Goal: Check status

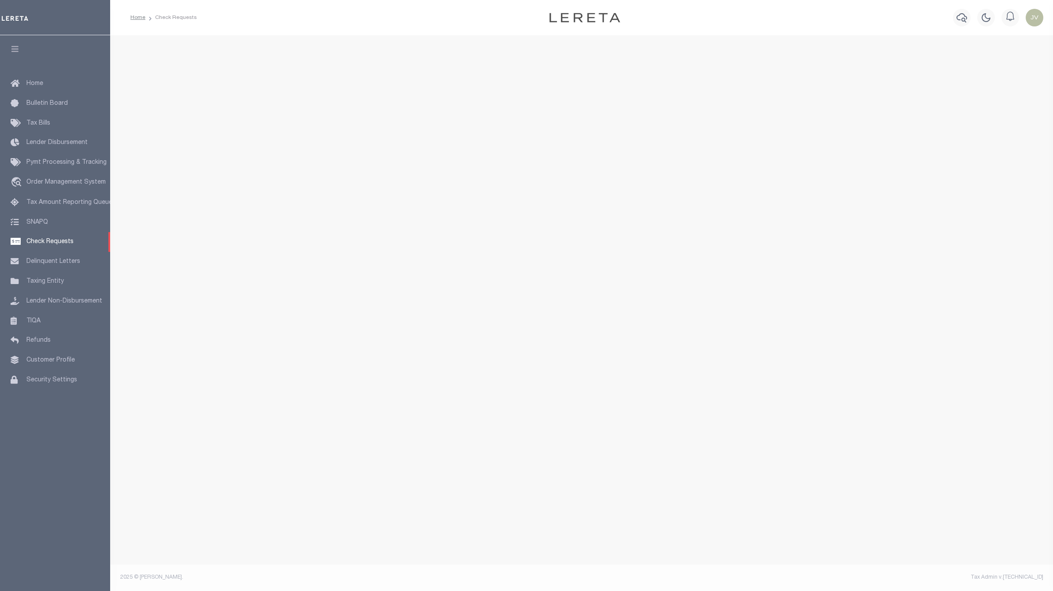
select select "50"
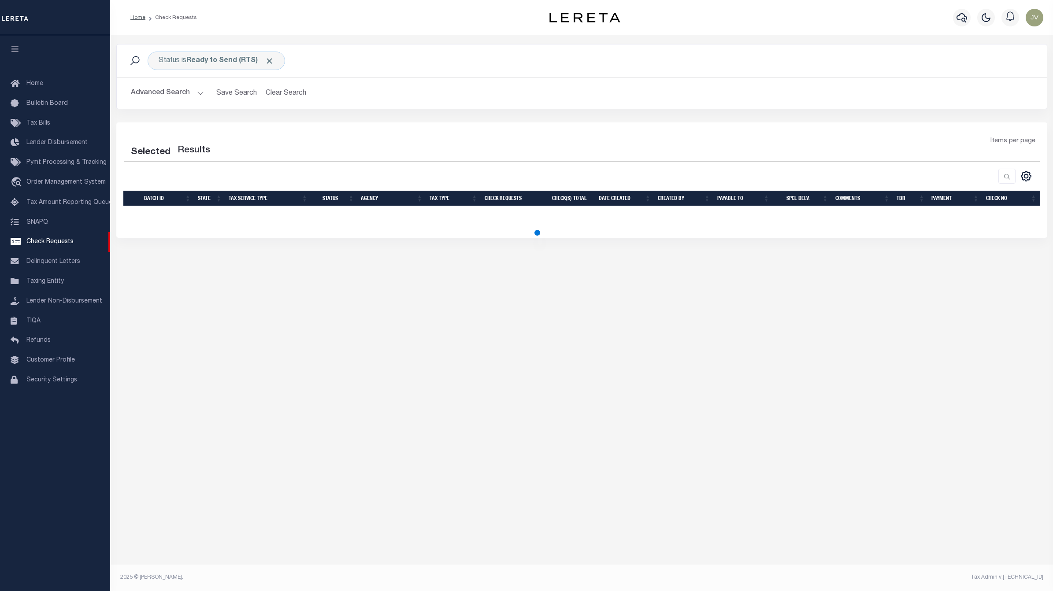
select select "50"
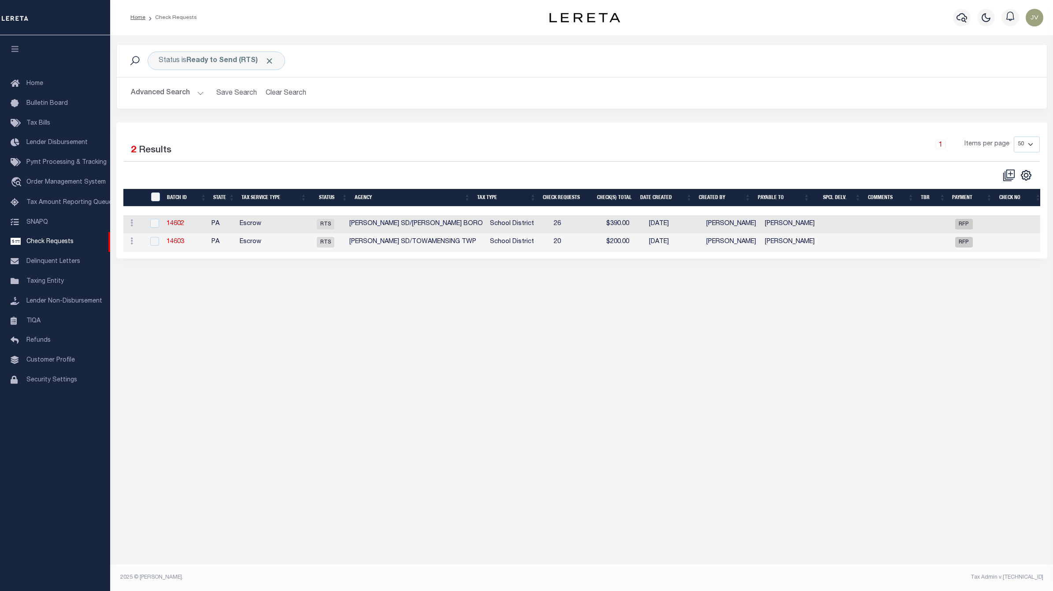
drag, startPoint x: 658, startPoint y: 258, endPoint x: 695, endPoint y: 258, distance: 37.4
click at [695, 258] on div "Selected 2 Results 1 Items per page 10 25 50 100" at bounding box center [581, 190] width 931 height 136
drag, startPoint x: 685, startPoint y: 250, endPoint x: 700, endPoint y: 250, distance: 15.4
click at [700, 250] on tr "ACTIONS View Delete 14603 PA Escrow RTS [PERSON_NAME] SD/TOWAMENSING [GEOGRAPHI…" at bounding box center [583, 242] width 921 height 18
drag, startPoint x: 496, startPoint y: 259, endPoint x: 534, endPoint y: 260, distance: 37.9
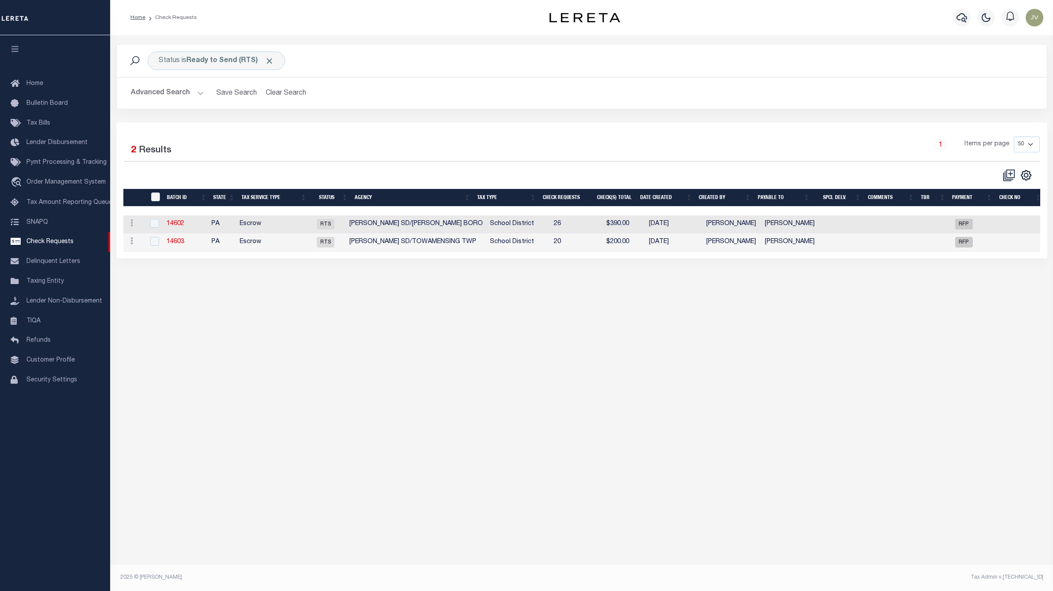
click at [534, 259] on div "Selected 2 Results 1 Items per page 10 25 50 100" at bounding box center [581, 190] width 931 height 136
click at [175, 221] on link "14602" at bounding box center [176, 224] width 18 height 6
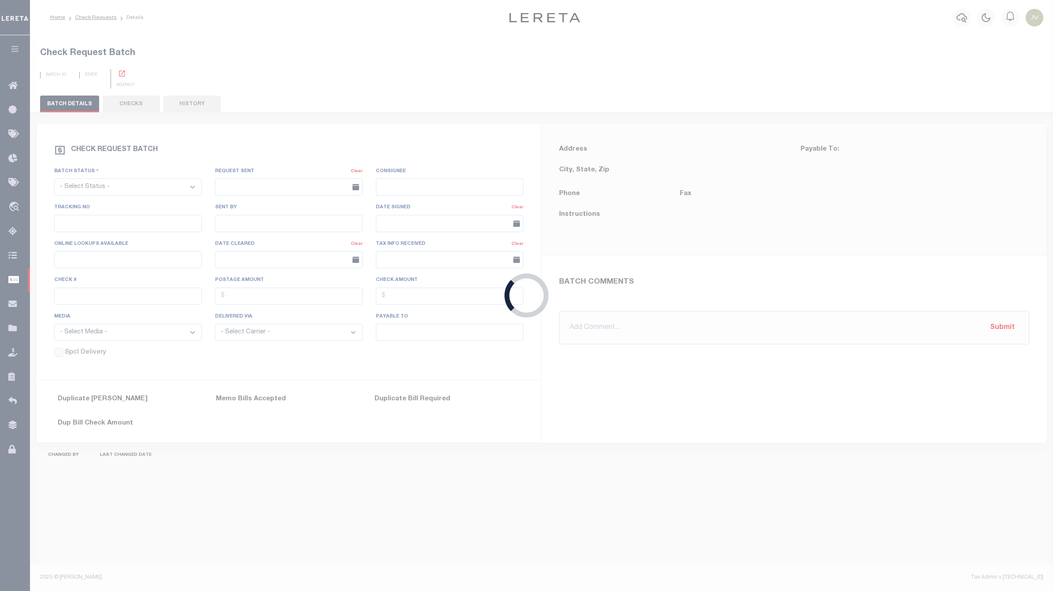
select select "RTS"
type input "No"
type input "$0.00"
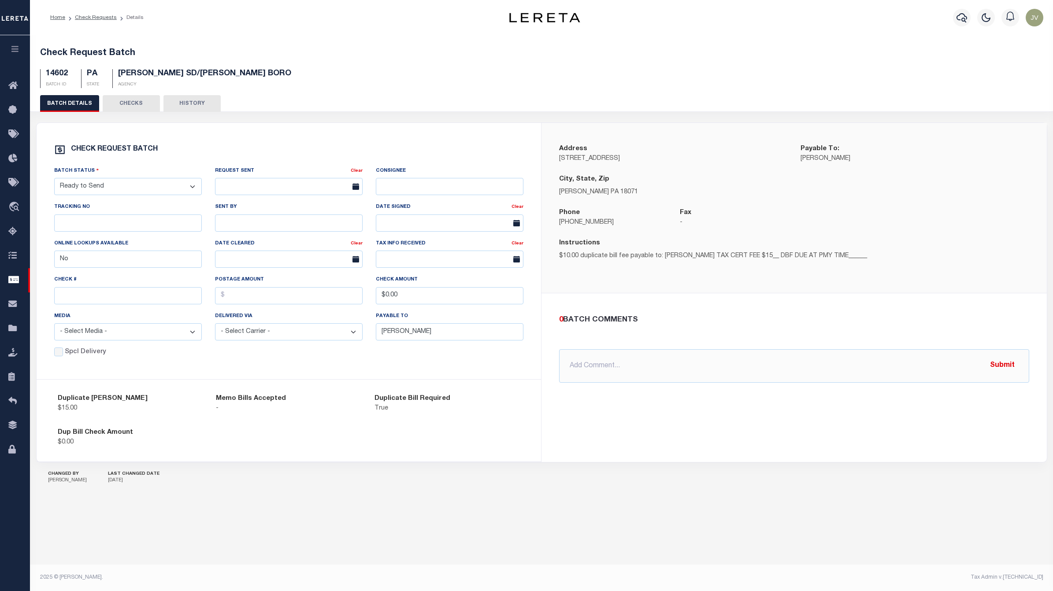
click at [180, 93] on div "Check Request Batch 14602 BATCH ID PA STATE [PERSON_NAME] SD/[PERSON_NAME] BORO…" at bounding box center [542, 66] width 1024 height 58
click at [193, 103] on button "HISTORY" at bounding box center [191, 103] width 57 height 17
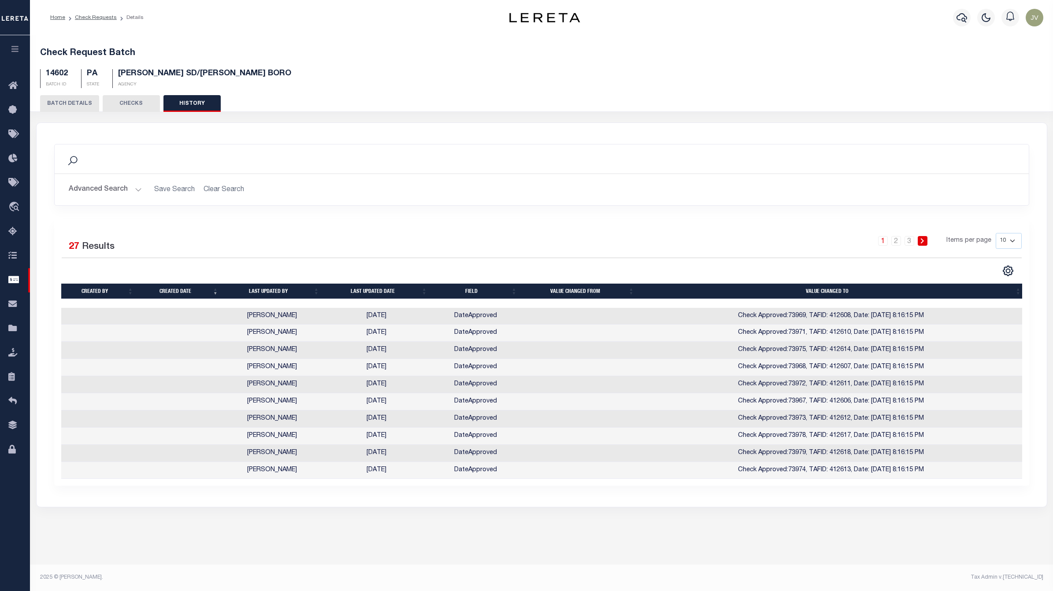
click at [65, 98] on button "BATCH DETAILS" at bounding box center [69, 103] width 59 height 17
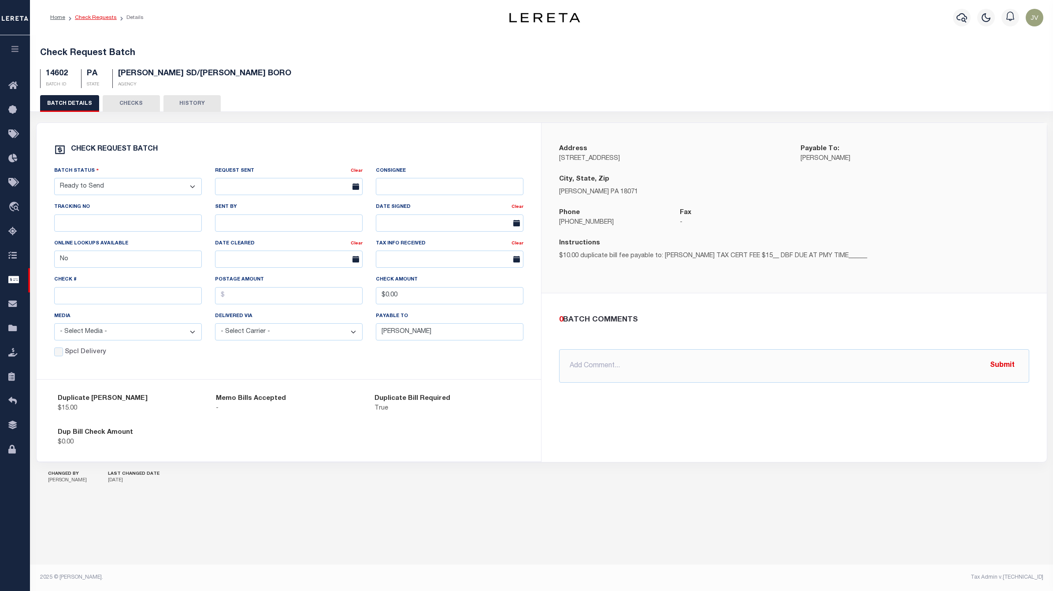
click at [99, 19] on link "Check Requests" at bounding box center [96, 17] width 42 height 5
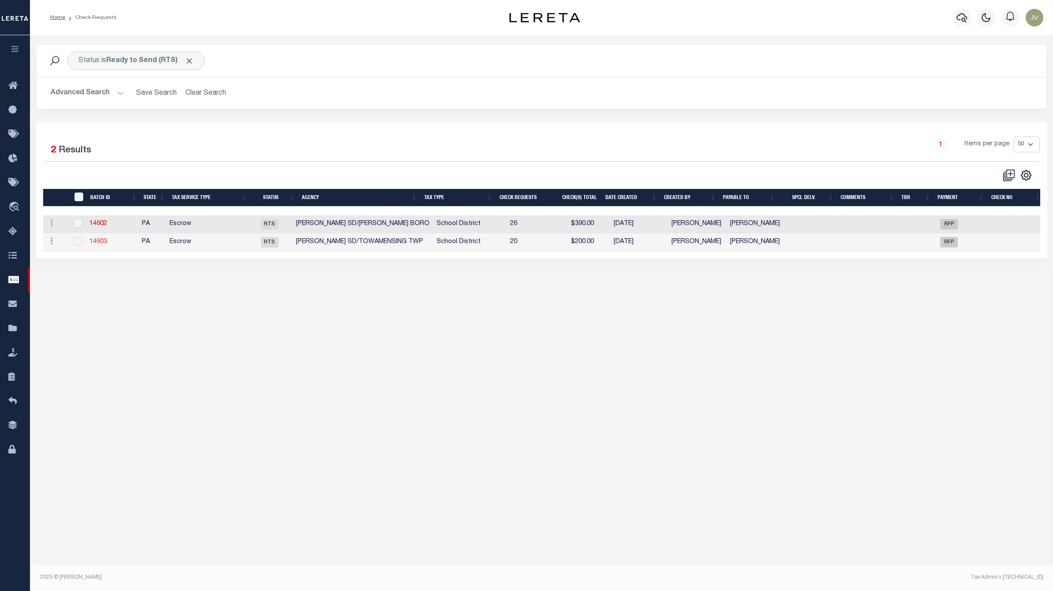
click at [95, 239] on link "14603" at bounding box center [98, 242] width 18 height 6
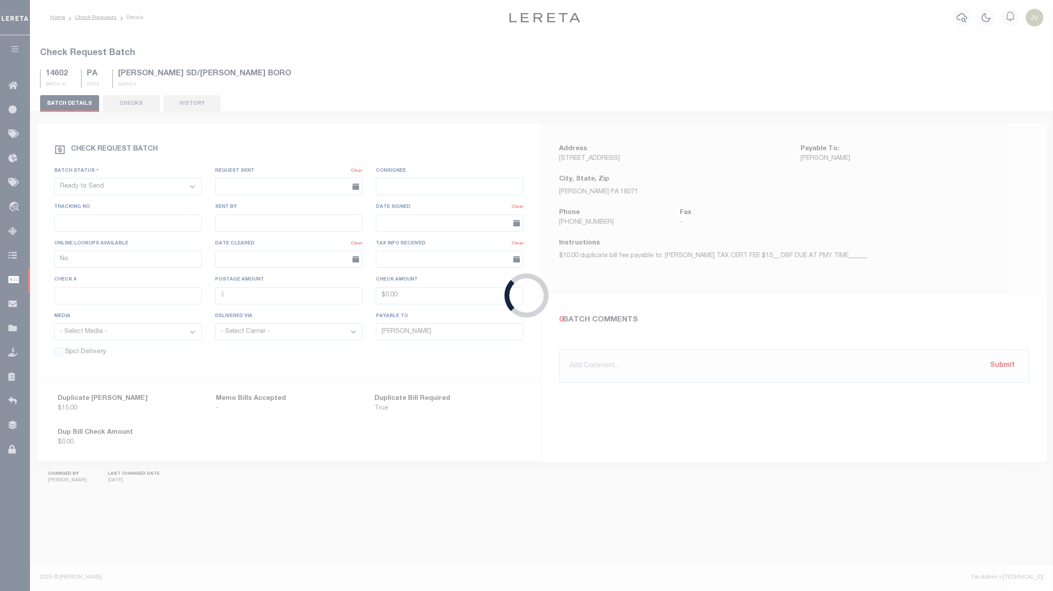
type input "[PERSON_NAME]"
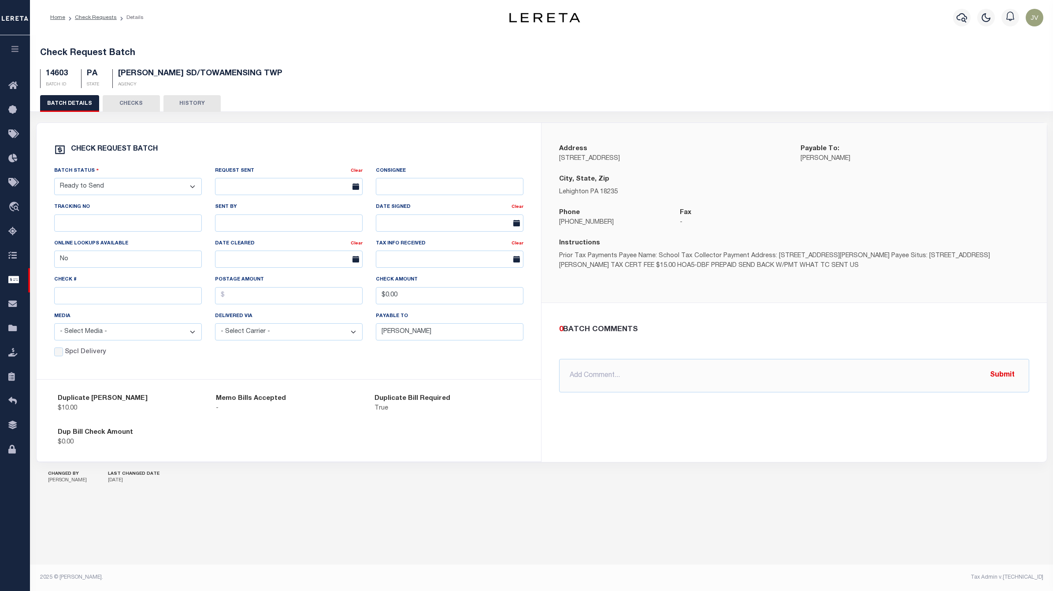
click at [212, 102] on button "HISTORY" at bounding box center [191, 103] width 57 height 17
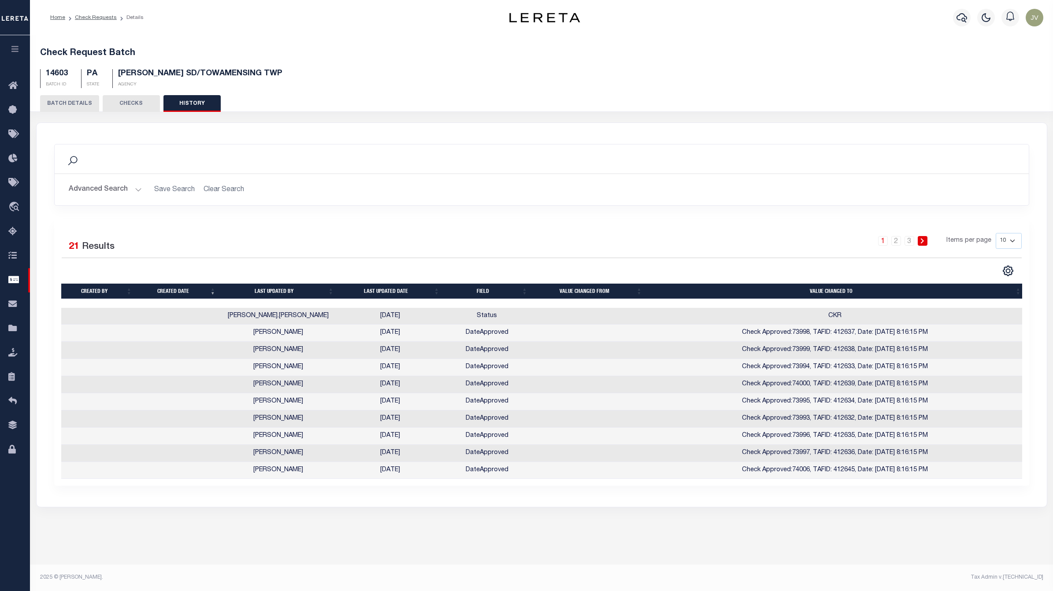
drag, startPoint x: 628, startPoint y: 485, endPoint x: 650, endPoint y: 486, distance: 22.1
click at [650, 486] on div "Selected 21 Results 1 2 3 Items per page 10 25 50 100" at bounding box center [541, 352] width 975 height 267
click at [911, 237] on link "3" at bounding box center [909, 241] width 10 height 10
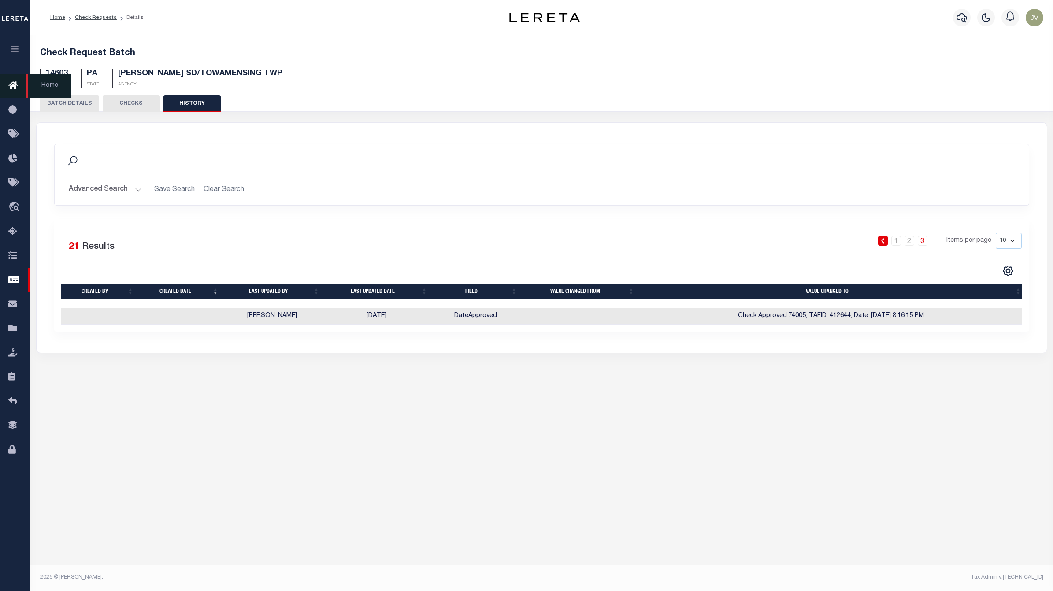
click at [15, 85] on icon at bounding box center [15, 86] width 14 height 11
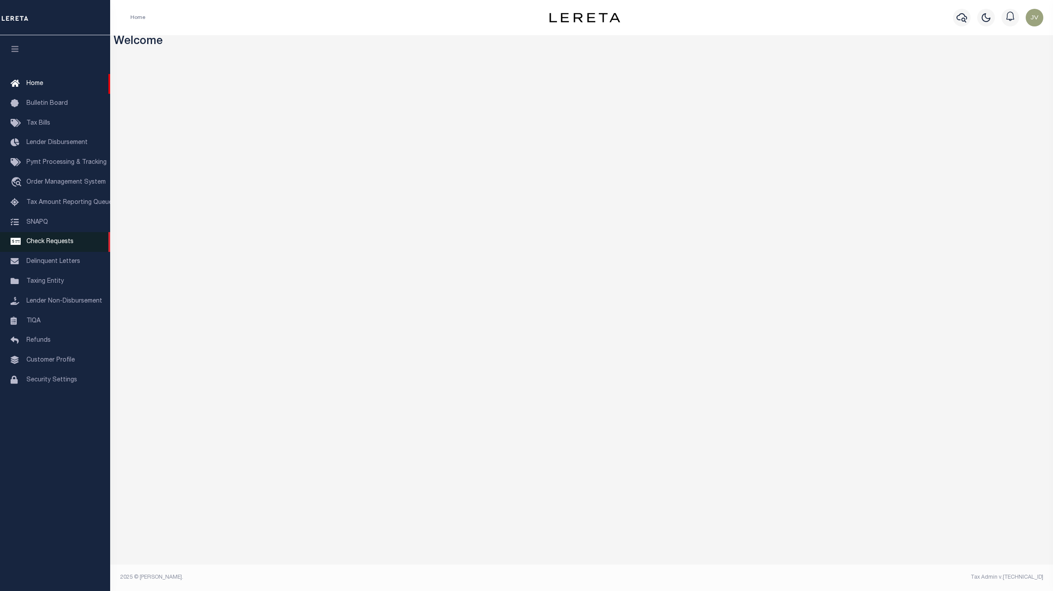
click at [62, 241] on span "Check Requests" at bounding box center [49, 242] width 47 height 6
select select "50"
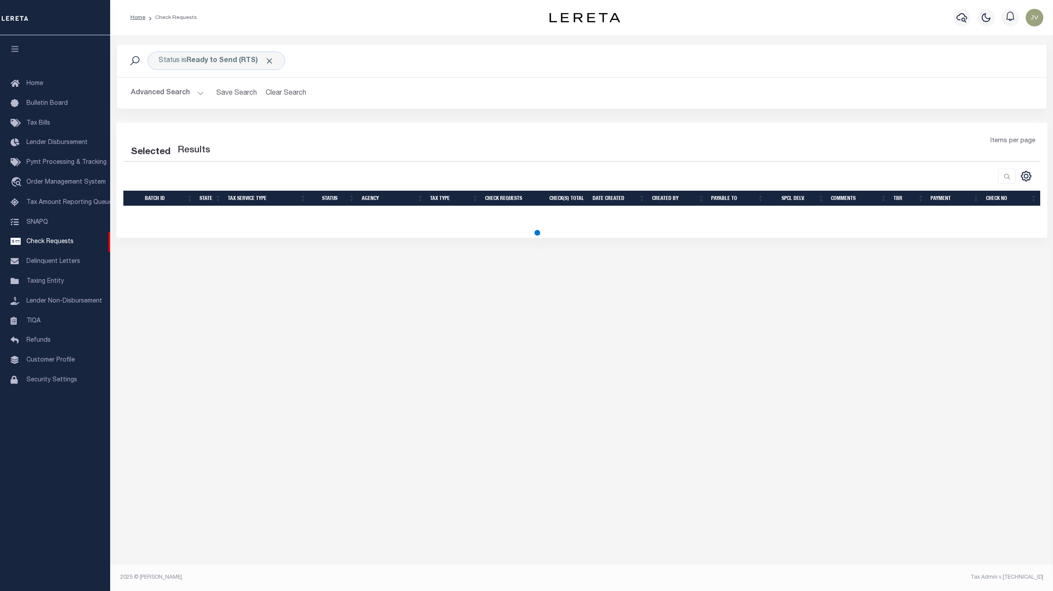
select select "50"
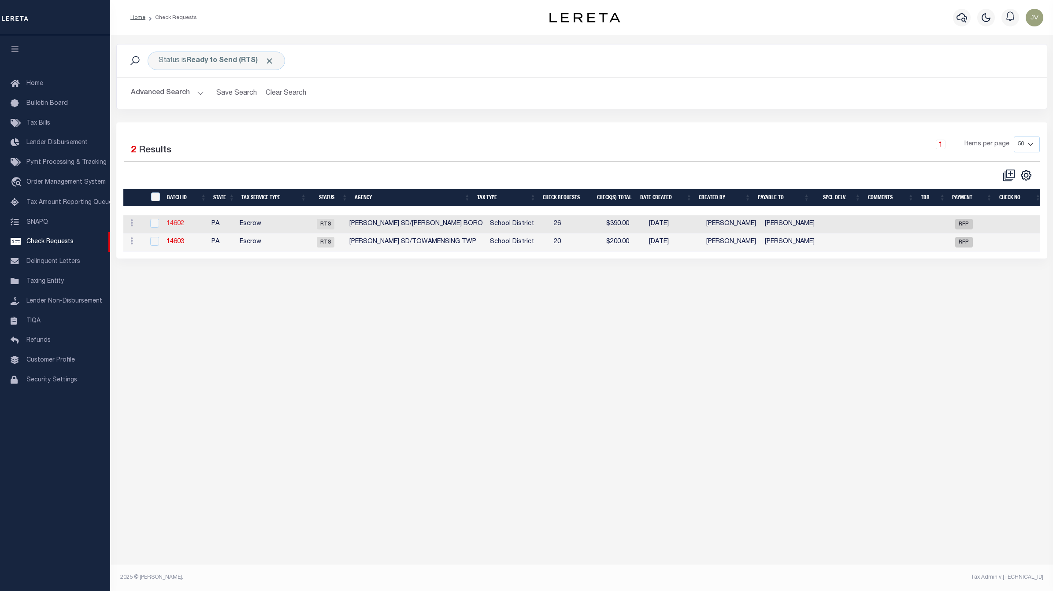
click at [168, 223] on link "14602" at bounding box center [176, 224] width 18 height 6
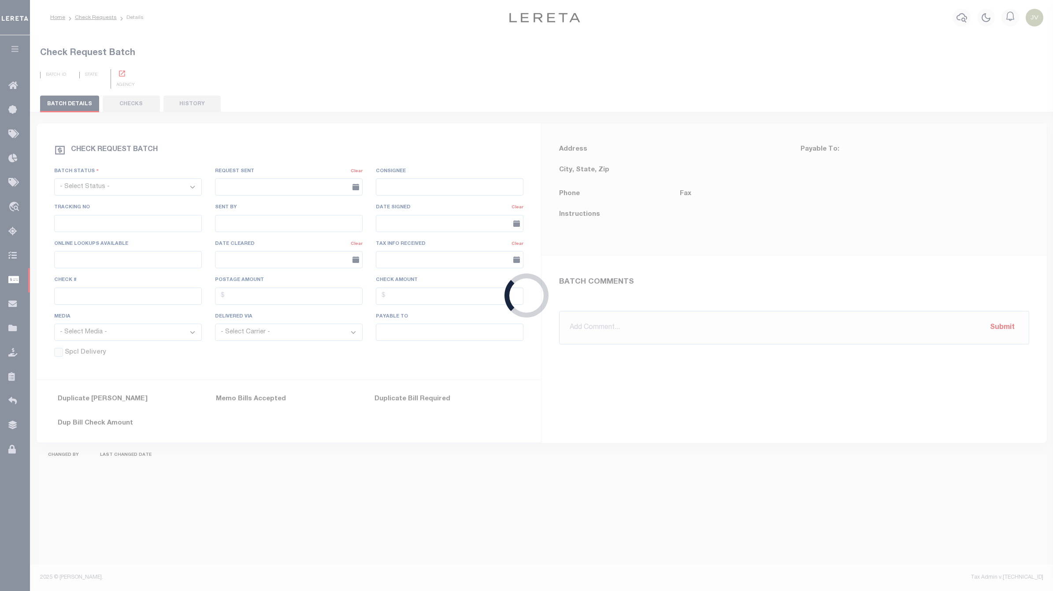
select select "RTS"
type input "No"
type input "$0.00"
type input "[PERSON_NAME]"
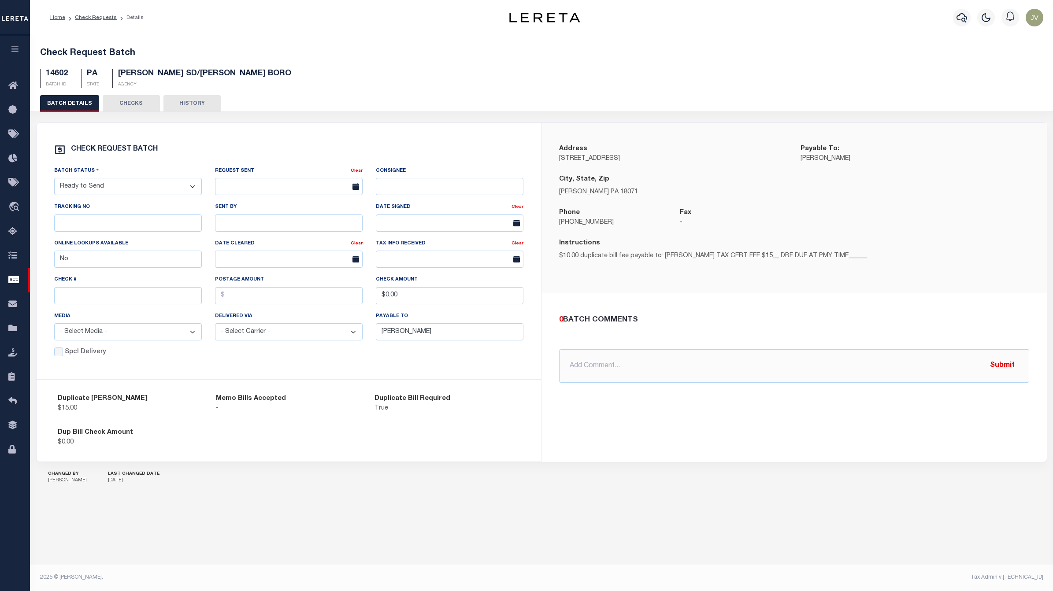
click at [190, 100] on button "HISTORY" at bounding box center [191, 103] width 57 height 17
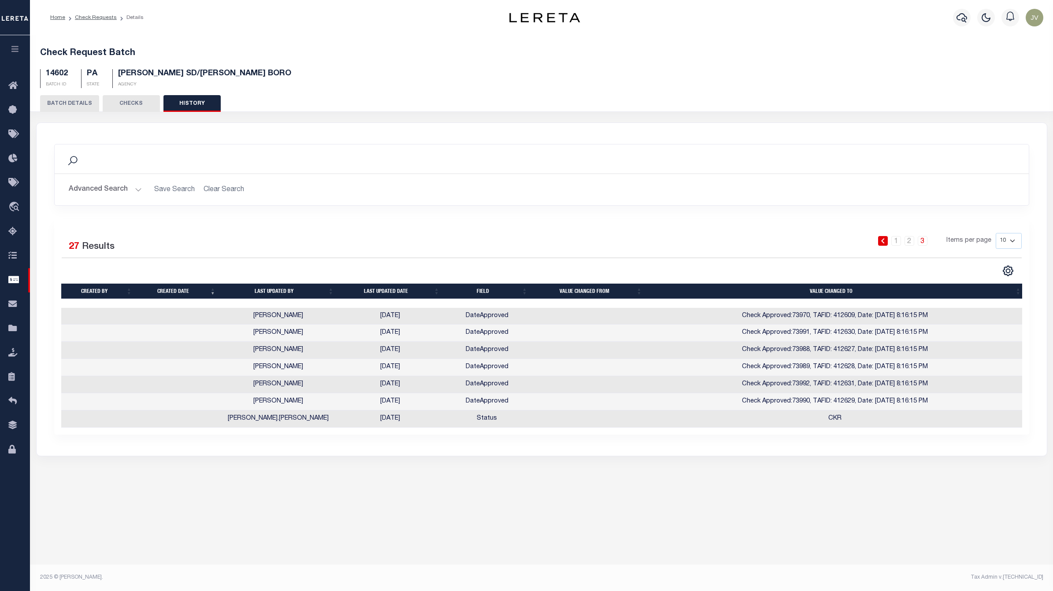
drag, startPoint x: 935, startPoint y: 312, endPoint x: 884, endPoint y: 311, distance: 51.6
click at [884, 311] on td "Check Approved:73970, TAFID: 412609, Date: 10/15/2025 8:16:15 PM" at bounding box center [834, 316] width 379 height 17
